Goal: Task Accomplishment & Management: Use online tool/utility

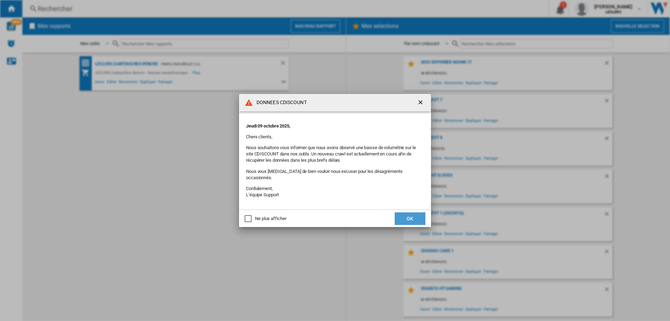
click at [422, 215] on button "OK" at bounding box center [410, 218] width 31 height 13
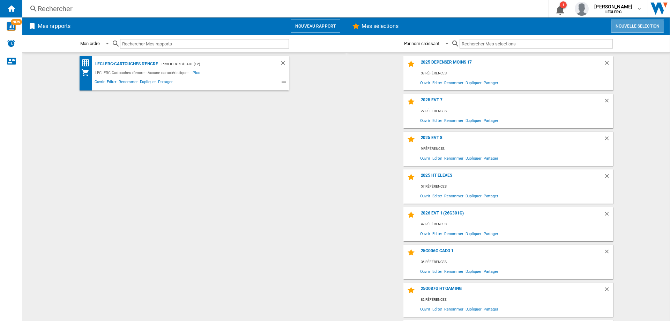
click at [645, 29] on button "Nouvelle selection" at bounding box center [637, 26] width 53 height 13
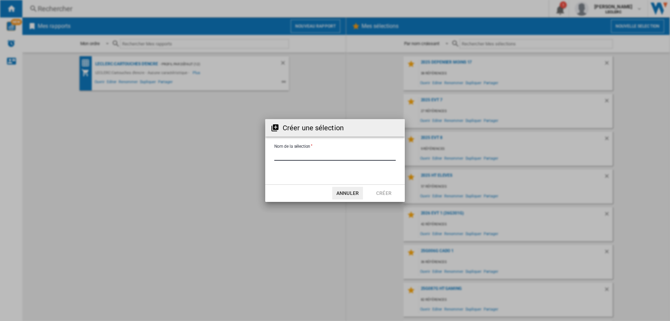
click at [318, 156] on input "Nom de la sélection" at bounding box center [334, 155] width 121 height 10
type input "**********"
click at [382, 197] on button "Créer" at bounding box center [384, 193] width 31 height 13
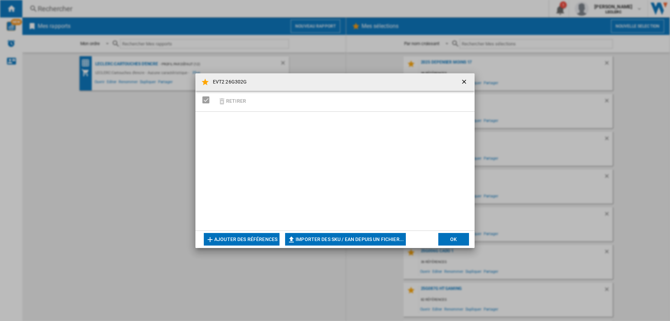
click at [338, 246] on md-dialog-actions "Ajouter des références Importer des SKU / EAN depuis un fichier... Importer man…" at bounding box center [334, 238] width 279 height 17
click at [355, 237] on button "Importer des SKU / EAN depuis un fichier..." at bounding box center [345, 239] width 121 height 13
type input "**********"
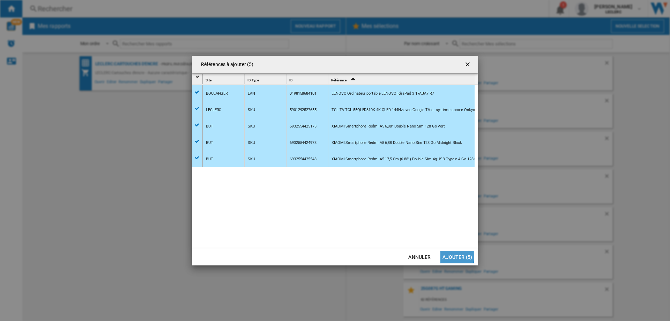
click at [448, 255] on button "Ajouter (5)" at bounding box center [458, 257] width 34 height 13
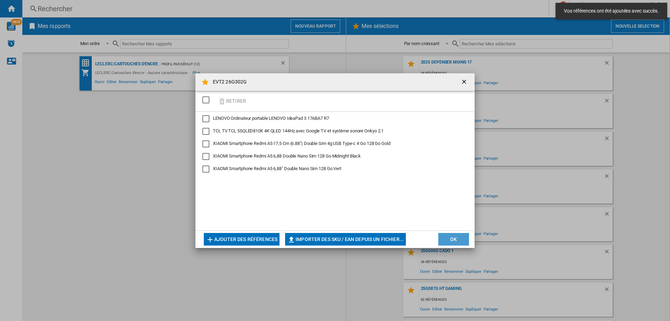
click at [459, 240] on button "OK" at bounding box center [453, 239] width 31 height 13
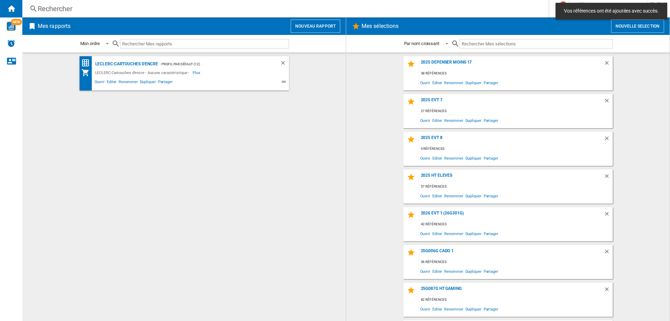
click at [480, 45] on input "text" at bounding box center [536, 43] width 153 height 9
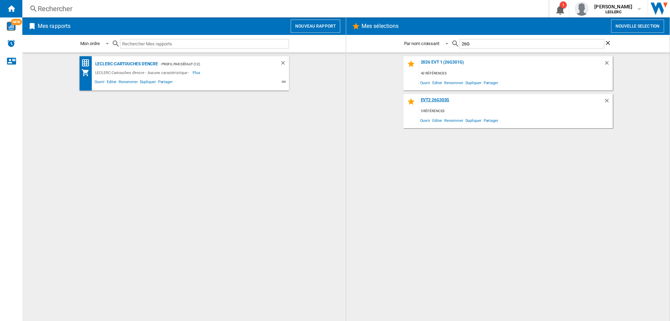
type input "26G"
click at [440, 103] on div "EVT2 26G302G" at bounding box center [511, 101] width 185 height 9
